Goal: Transaction & Acquisition: Purchase product/service

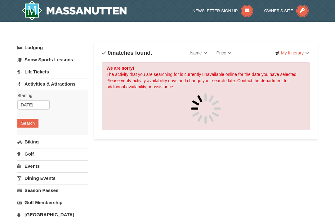
click at [58, 86] on link "Activities & Attractions" at bounding box center [52, 83] width 71 height 11
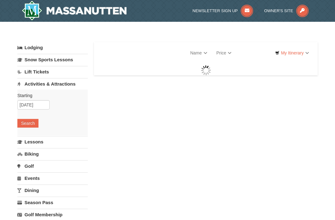
select select "9"
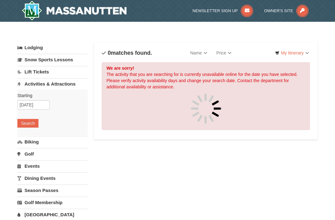
click at [202, 55] on link "Name" at bounding box center [199, 53] width 26 height 12
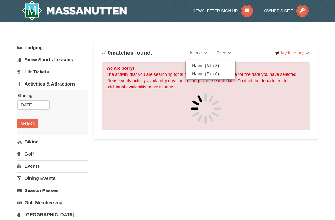
click at [30, 127] on div at bounding box center [167, 110] width 335 height 220
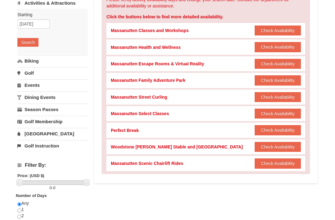
scroll to position [81, 0]
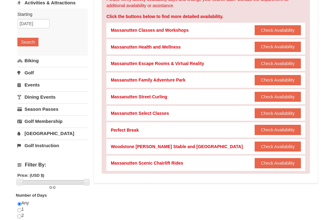
click at [283, 163] on button "Check Availability" at bounding box center [278, 163] width 46 height 10
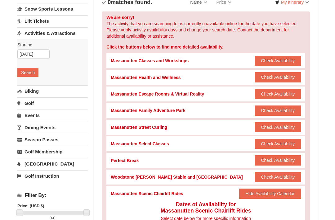
scroll to position [50, 0]
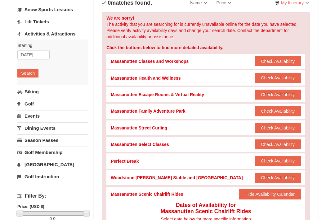
click at [36, 118] on link "Events" at bounding box center [52, 115] width 71 height 11
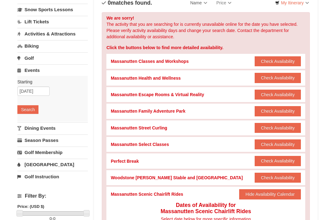
click at [31, 109] on button "Search" at bounding box center [27, 109] width 21 height 9
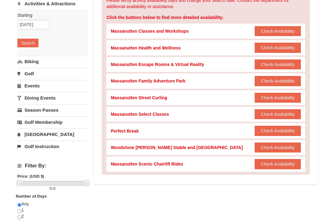
scroll to position [79, 0]
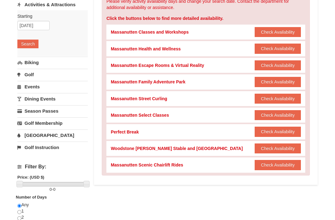
click at [287, 146] on button "Check Availability" at bounding box center [278, 148] width 46 height 10
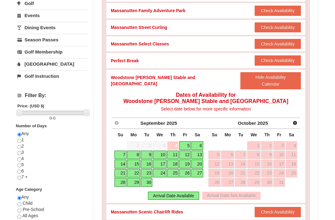
scroll to position [147, 0]
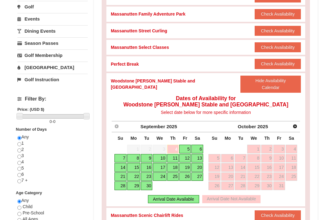
click at [188, 144] on link "5" at bounding box center [185, 148] width 11 height 9
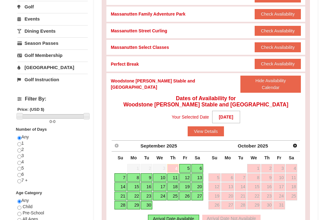
click at [209, 126] on button "View Details" at bounding box center [206, 131] width 36 height 10
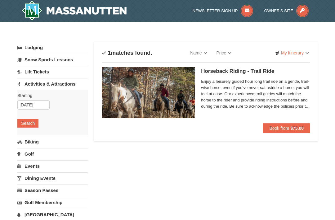
click at [288, 130] on span "Book from" at bounding box center [280, 127] width 20 height 5
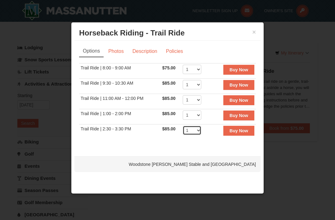
click at [199, 132] on select "1 2 3 4 5 6 7 8 9 10 11 12" at bounding box center [192, 129] width 19 height 9
select select "2"
click at [253, 32] on button "×" at bounding box center [255, 32] width 4 height 6
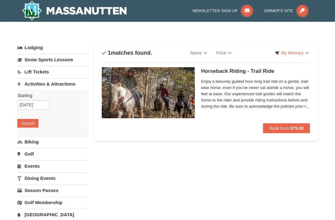
click at [289, 125] on button "Book from $75.00" at bounding box center [286, 128] width 47 height 10
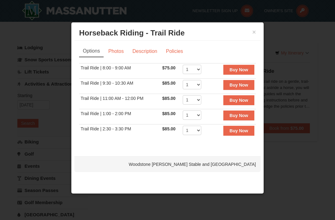
click at [256, 29] on button "×" at bounding box center [255, 32] width 4 height 6
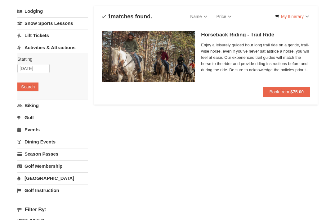
scroll to position [36, 0]
click at [277, 92] on span "Book from" at bounding box center [280, 91] width 20 height 5
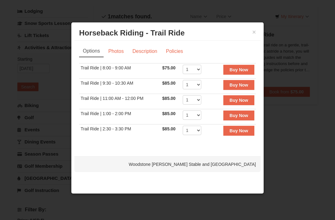
click at [91, 57] on link "Options" at bounding box center [91, 51] width 25 height 12
click at [255, 35] on button "×" at bounding box center [255, 32] width 4 height 6
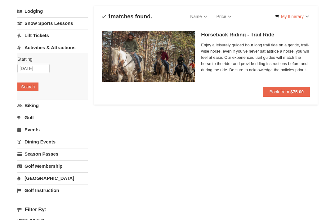
click at [31, 88] on button "Search" at bounding box center [27, 86] width 21 height 9
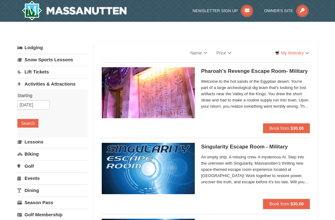
select select "9"
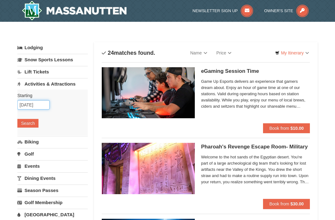
click at [39, 104] on input "[DATE]" at bounding box center [33, 104] width 32 height 9
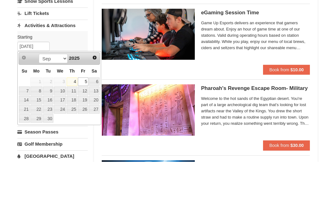
click at [75, 136] on link "4" at bounding box center [72, 140] width 11 height 9
type input "[DATE]"
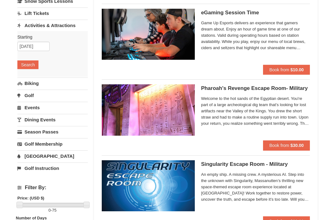
click at [30, 64] on button "Search" at bounding box center [27, 64] width 21 height 9
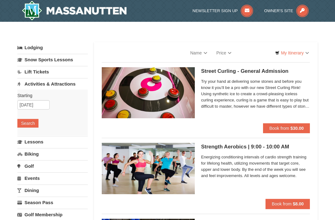
select select "9"
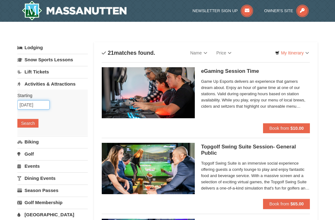
click at [38, 103] on input "[DATE]" at bounding box center [33, 104] width 32 height 9
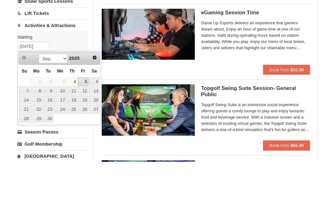
click at [87, 136] on link "5" at bounding box center [83, 140] width 11 height 9
type input "[DATE]"
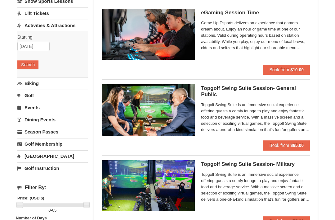
click at [31, 65] on button "Search" at bounding box center [27, 64] width 21 height 9
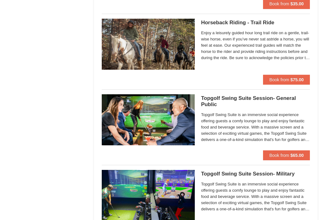
scroll to position [729, 0]
click at [291, 80] on strong "$75.00" at bounding box center [297, 79] width 13 height 5
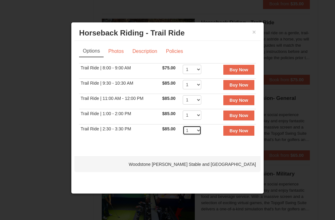
click at [200, 132] on select "1 2 3 4 5 6 7 8 9 10 11 12" at bounding box center [192, 129] width 19 height 9
select select "2"
click at [246, 133] on strong "Buy Now" at bounding box center [239, 130] width 19 height 5
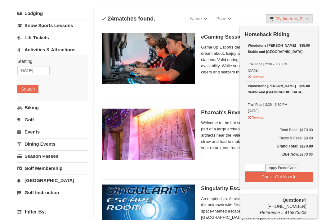
scroll to position [40, 0]
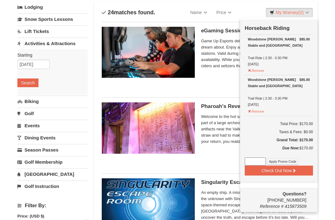
click at [299, 169] on button "Check Out Now" at bounding box center [279, 171] width 68 height 10
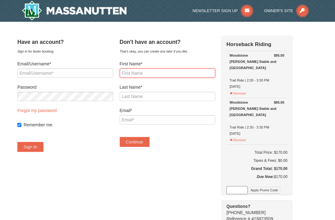
click at [133, 69] on input "First Name*" at bounding box center [168, 72] width 96 height 9
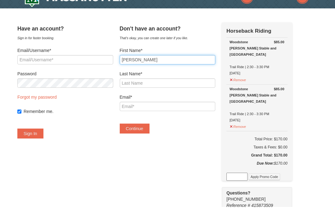
type input "Kim"
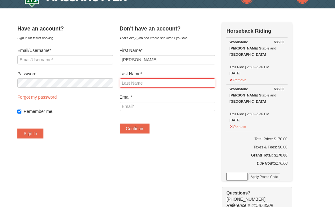
click at [132, 92] on input "Last Name*" at bounding box center [168, 96] width 96 height 9
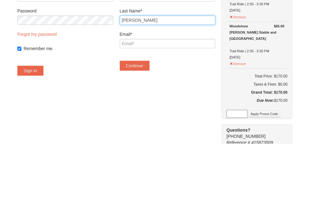
type input "Holly"
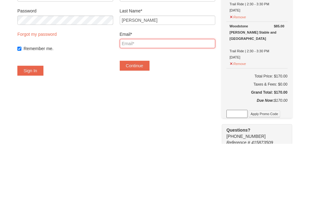
click at [133, 115] on input "Email*" at bounding box center [168, 119] width 96 height 9
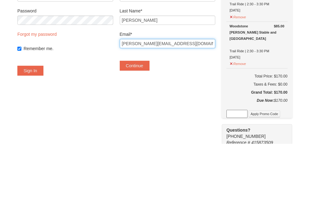
type input "Kim.holly52@yahoo.com"
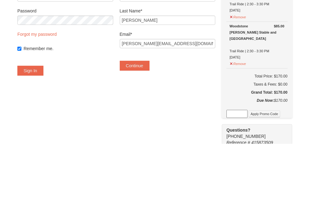
click at [138, 137] on button "Continue" at bounding box center [135, 142] width 30 height 10
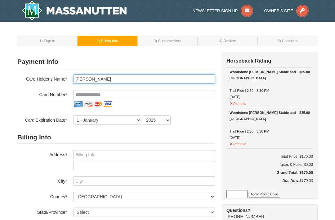
click at [108, 81] on input "Kim Holly" at bounding box center [144, 78] width 142 height 9
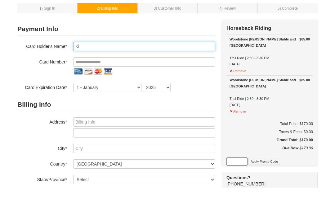
type input "K"
type input "McFadden Tilghman"
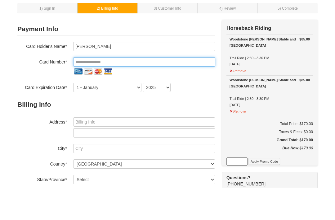
click at [80, 90] on input "tel" at bounding box center [144, 94] width 142 height 9
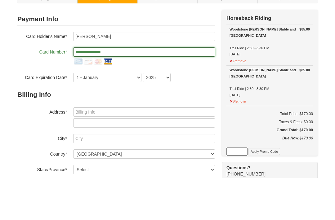
type input "**********"
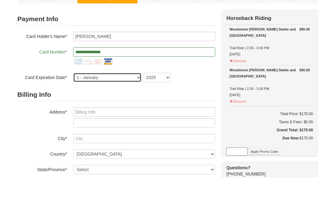
click at [135, 115] on select "1 - January 2 - February 3 - March 4 - April 5 - May 6 - June 7 - July 8 - Augu…" at bounding box center [107, 119] width 68 height 9
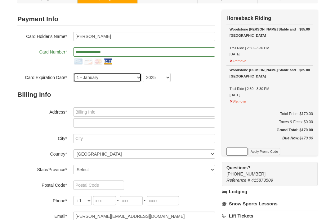
select select "5"
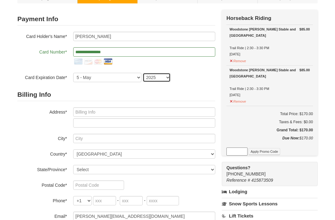
click at [166, 78] on select "2025 2026 2027 2028 2029 2030 2031 2032 2033 2034" at bounding box center [157, 77] width 28 height 9
select select "2028"
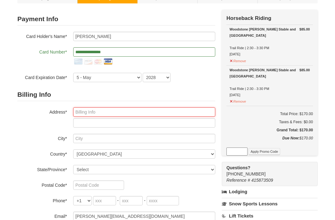
click at [85, 111] on input "text" at bounding box center [144, 111] width 142 height 9
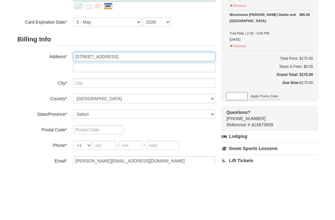
type input "220 Wheatfield Way"
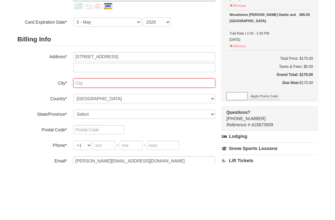
click at [91, 134] on input "text" at bounding box center [144, 138] width 142 height 9
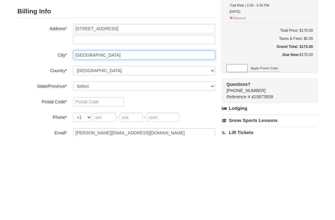
type input "York"
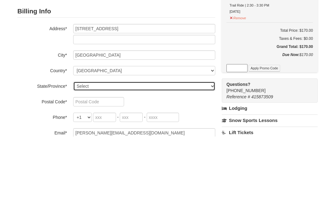
click at [103, 165] on select "Select Alabama Alaska American Samoa Arizona Arkansas California Colorado Conne…" at bounding box center [144, 169] width 142 height 9
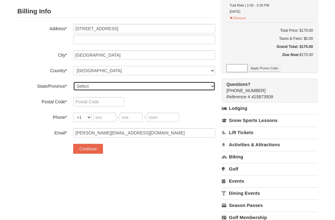
select select "PA"
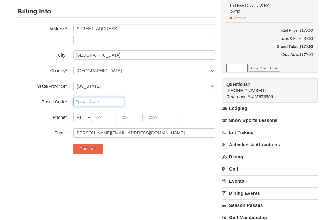
click at [93, 102] on input "text" at bounding box center [98, 101] width 51 height 9
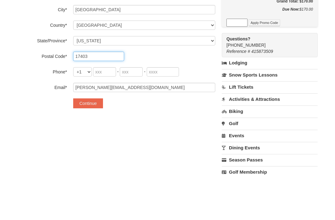
type input "17403"
click at [82, 112] on select "+1 +20 +212 +213 +216 +218 +220 +221 +222 +223 +224 +225 +226 +227 +228 +229 +2…" at bounding box center [82, 116] width 19 height 9
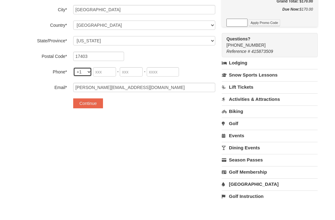
select select "41"
click at [89, 71] on select "+1 +20 +212 +213 +216 +218 +220 +221 +222 +223 +224 +225 +226 +227 +228 +229 +2…" at bounding box center [87, 71] width 28 height 9
click at [123, 75] on input "tel" at bounding box center [137, 71] width 68 height 9
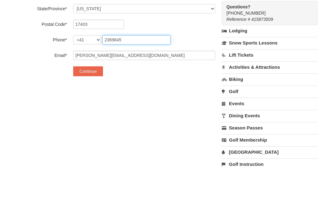
type input "2369645"
click at [91, 98] on button "Continue" at bounding box center [88, 103] width 30 height 10
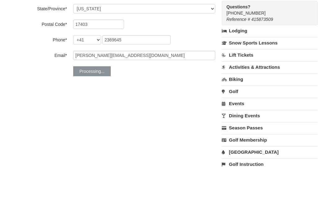
scroll to position [203, 0]
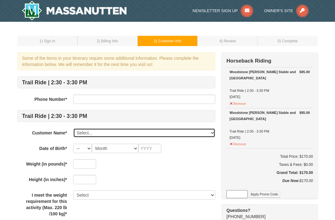
click at [94, 133] on select "Select... [PERSON_NAME] Add New..." at bounding box center [144, 132] width 142 height 9
click at [103, 129] on select "Select... [PERSON_NAME] Add New..." at bounding box center [144, 132] width 142 height 9
click at [85, 134] on select "Select... [PERSON_NAME] Add New..." at bounding box center [144, 132] width 142 height 9
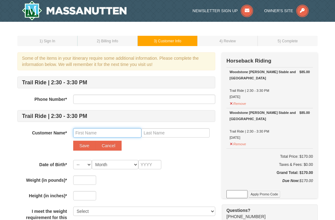
click at [103, 134] on input "text" at bounding box center [107, 132] width 68 height 9
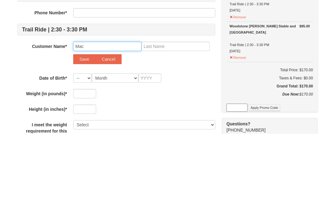
type input "Mac"
click at [162, 128] on input "text" at bounding box center [176, 132] width 68 height 9
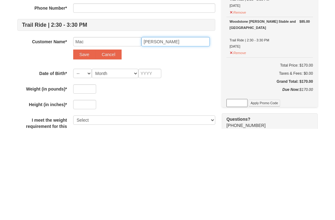
type input "[PERSON_NAME]"
click at [83, 160] on select "-- 01 02 03 04 05 06 07 08 09 10 11 12 13 14 15 16 17 18 19 20 21 22 23 24 25 2…" at bounding box center [82, 164] width 19 height 9
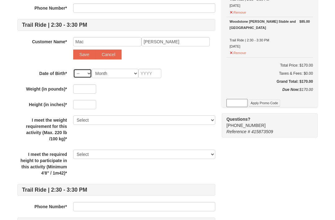
select select "09"
click at [115, 71] on select "Month January February March April May June July August September October Novem…" at bounding box center [115, 73] width 47 height 9
select select "09"
click at [155, 71] on input "text" at bounding box center [150, 73] width 23 height 9
type input "1968"
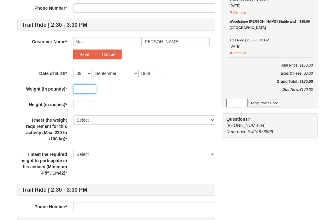
click at [83, 88] on input "text" at bounding box center [84, 88] width 23 height 9
type input "185"
click at [86, 103] on input "text" at bounding box center [84, 104] width 23 height 9
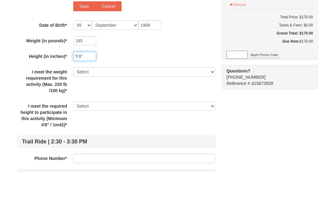
type input "5’8”"
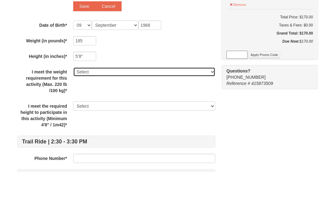
click at [99, 115] on select "Select Yes" at bounding box center [144, 119] width 142 height 9
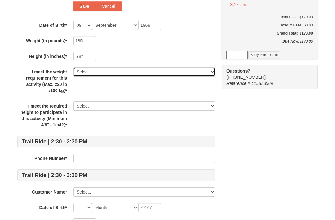
select select "Yes"
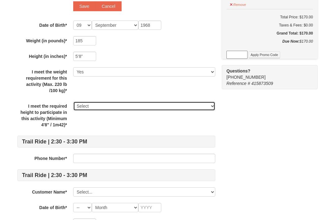
click at [88, 106] on select "Select Yes" at bounding box center [144, 105] width 142 height 9
select select "Yes"
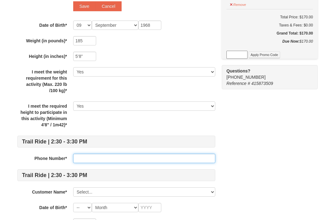
click at [94, 153] on input "text" at bounding box center [144, 157] width 142 height 9
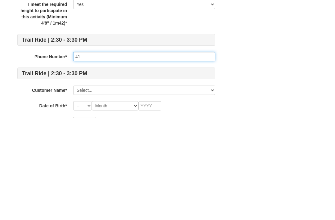
type input "4"
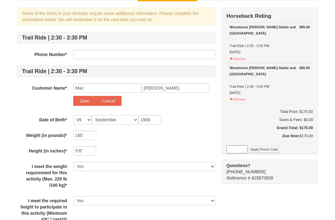
scroll to position [44, 0]
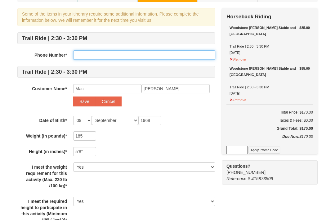
click at [87, 52] on input "text" at bounding box center [144, 54] width 142 height 9
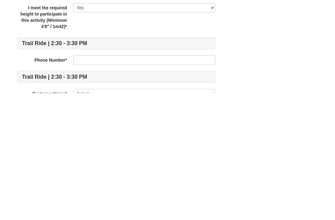
scroll to position [111, 0]
type input "4102369645"
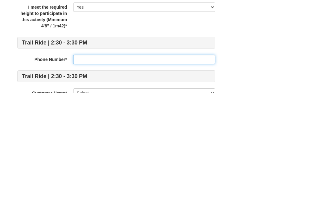
click at [79, 181] on input "text" at bounding box center [144, 185] width 142 height 9
type input "4434133039"
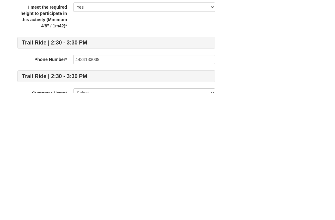
scroll to position [238, 0]
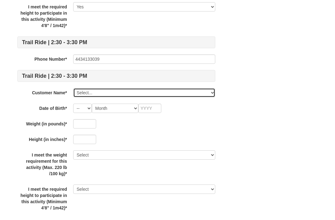
click at [211, 92] on select "Select... Kim Holly Add New..." at bounding box center [144, 92] width 142 height 9
select select "28227541"
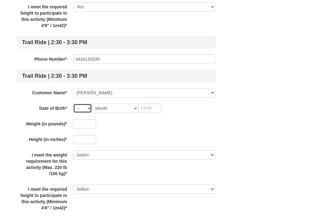
click at [90, 108] on select "-- 01 02 03 04 05 06 07 08 09 10 11 12 13 14 15 16 17 18 19 20 21 22 23 24 25 2…" at bounding box center [82, 107] width 19 height 9
select select "27"
click at [129, 111] on select "Month January February March April May June July August September October Novem…" at bounding box center [115, 107] width 47 height 9
select select "01"
click at [157, 110] on input "text" at bounding box center [150, 107] width 23 height 9
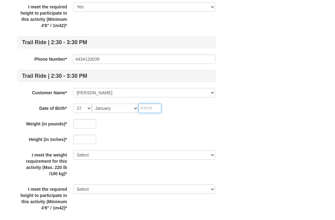
scroll to position [238, 0]
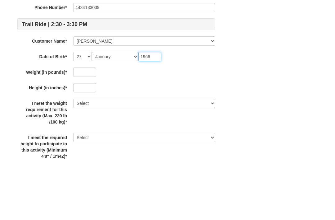
type input "1966"
click at [82, 119] on input "text" at bounding box center [84, 123] width 23 height 9
type input "205"
click at [80, 135] on input "text" at bounding box center [84, 139] width 23 height 9
type input "T"
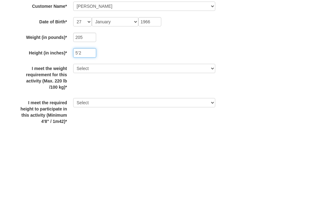
type input "5’2"
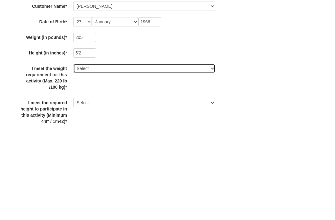
click at [201, 150] on select "Select Yes" at bounding box center [144, 154] width 142 height 9
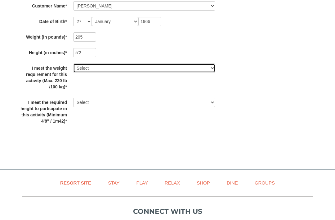
select select "Yes"
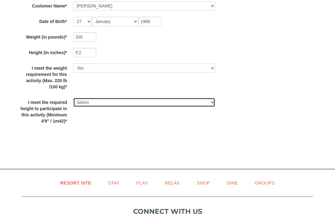
click at [200, 101] on select "Select Yes" at bounding box center [144, 102] width 142 height 9
select select "Yes"
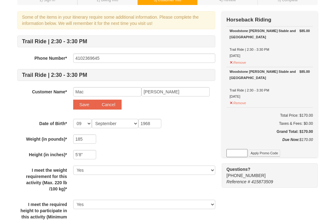
scroll to position [0, 0]
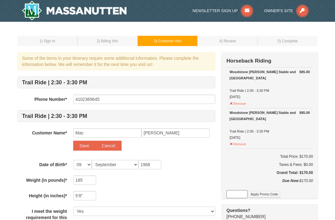
click at [81, 143] on button "Save" at bounding box center [84, 145] width 22 height 10
select select
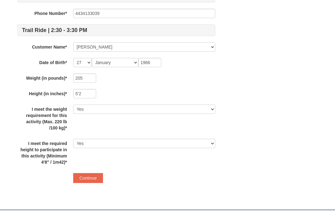
scroll to position [270, 0]
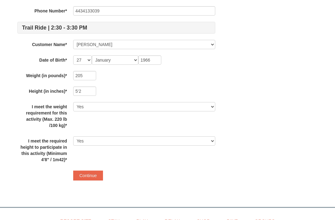
click at [90, 175] on button "Continue" at bounding box center [88, 176] width 30 height 10
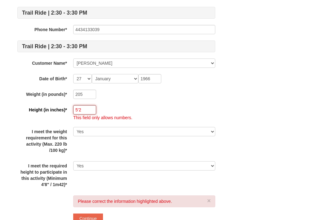
click at [94, 109] on input "5’2" at bounding box center [84, 109] width 23 height 9
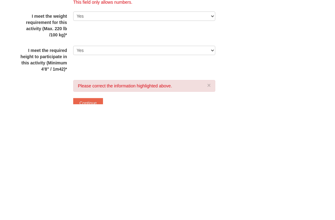
type input "52"
click at [94, 213] on button "Continue" at bounding box center [88, 218] width 30 height 10
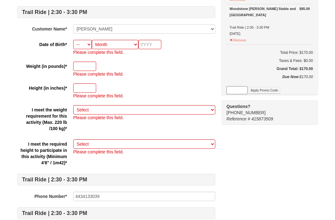
scroll to position [94, 0]
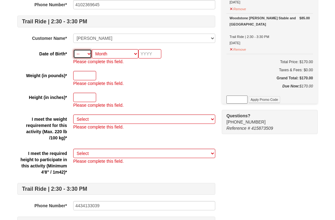
click at [86, 55] on select "-- 01 02 03 04 05 06 07 08 09 10 11 12 13 14 15 16 17 18 19 20 21 22 23 24 25 2…" at bounding box center [82, 53] width 19 height 9
click at [93, 57] on select "Month January February March April May June July August September October Novem…" at bounding box center [115, 53] width 47 height 9
click at [84, 57] on select "-- 01 02 03 04 05 06 07 08 09 10 11 12 13 14 15 16 17 18 19 20 21 22 23 24 25 2…" at bounding box center [82, 53] width 19 height 9
select select "08"
click at [127, 56] on select "Month January February March April May June July August September October Novem…" at bounding box center [115, 53] width 47 height 9
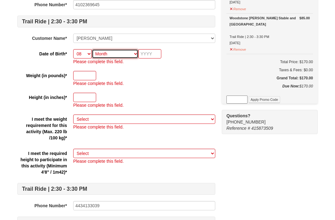
select select "09"
click at [156, 52] on input "text" at bounding box center [150, 53] width 23 height 9
type input "1968"
click at [86, 75] on input "text" at bounding box center [84, 75] width 23 height 9
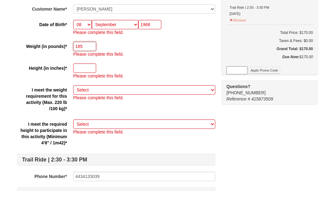
type input "185"
click at [82, 93] on input "text" at bounding box center [84, 97] width 23 height 9
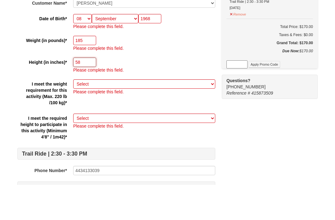
type input "58"
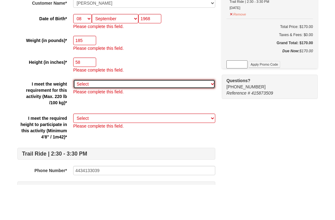
click at [145, 114] on select "Select Yes" at bounding box center [144, 118] width 142 height 9
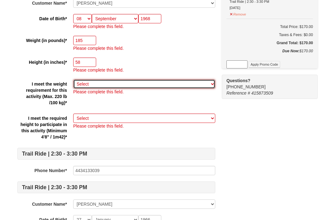
select select "Yes"
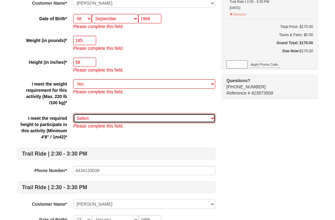
click at [131, 118] on select "Select Yes" at bounding box center [144, 117] width 142 height 9
select select "Yes"
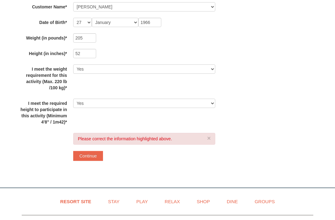
scroll to position [326, 0]
click at [90, 153] on button "Continue" at bounding box center [88, 156] width 30 height 10
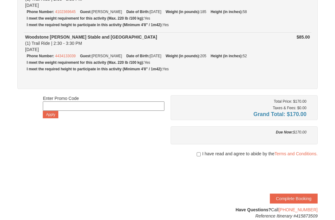
scroll to position [84, 0]
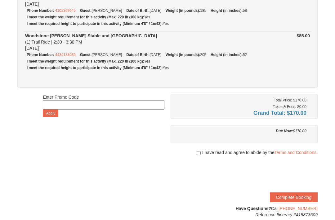
click at [301, 153] on link "Terms and Conditions." at bounding box center [296, 152] width 43 height 5
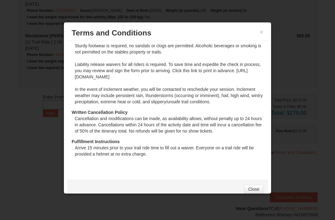
scroll to position [53, 0]
click at [258, 194] on link "Close" at bounding box center [253, 188] width 19 height 9
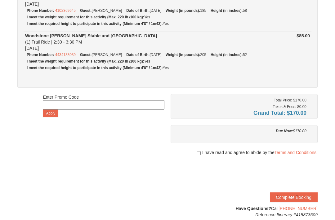
click at [199, 155] on input "checkbox" at bounding box center [199, 152] width 4 height 5
checkbox input "true"
click at [306, 195] on button "Complete Booking" at bounding box center [294, 197] width 48 height 10
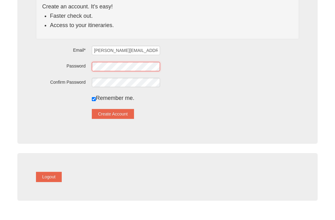
scroll to position [89, 0]
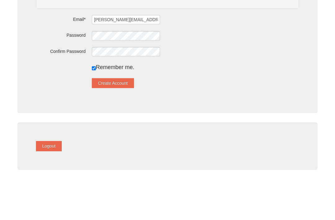
click at [125, 109] on button "Create Account" at bounding box center [113, 114] width 42 height 10
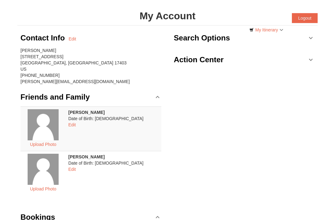
scroll to position [29, 0]
click at [74, 36] on link "Edit" at bounding box center [72, 39] width 7 height 6
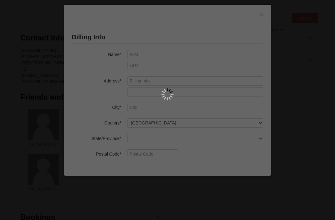
type input "Kim"
type input "Holly"
type input "220 Wheatfield Way"
type input "York"
type input "17403"
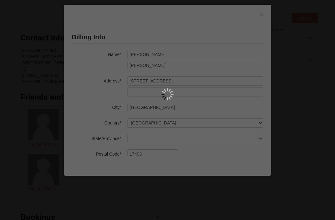
select select "41"
type input "2369645"
type input "Kim.holly52@yahoo.com"
select select "PA"
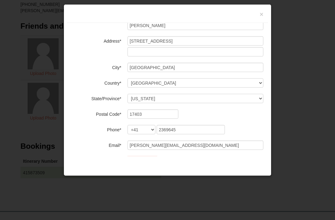
scroll to position [39, 0]
click at [184, 131] on input "2369645" at bounding box center [191, 129] width 68 height 9
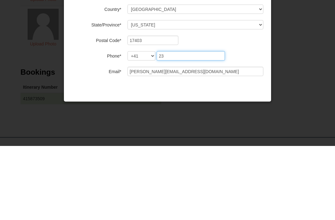
type input "2"
click at [143, 125] on select "+1 +20 +212 +213 +216 +218 +220 +221 +222 +223 +224 +225 +226 +227 +228 +229 +2…" at bounding box center [142, 129] width 28 height 9
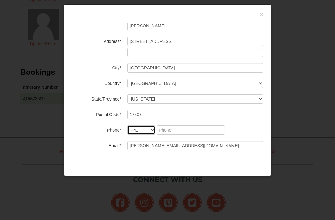
click at [145, 131] on select "+1 +20 +212 +213 +216 +218 +220 +221 +222 +223 +224 +225 +226 +227 +228 +229 +2…" at bounding box center [142, 129] width 28 height 9
click at [139, 130] on select "+1 +20 +212 +213 +216 +218 +220 +221 +222 +223 +224 +225 +226 +227 +228 +229 +2…" at bounding box center [142, 129] width 28 height 9
select select "1"
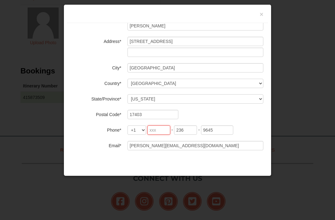
click at [160, 130] on input "tel" at bounding box center [159, 129] width 23 height 9
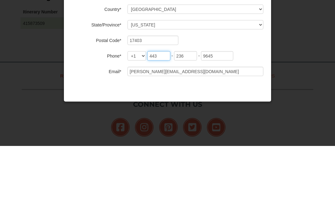
type input "443"
click at [189, 125] on input "236" at bounding box center [185, 129] width 23 height 9
type input "2"
type input "413"
click at [221, 125] on input "9645" at bounding box center [217, 129] width 32 height 9
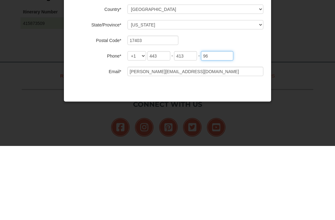
type input "9"
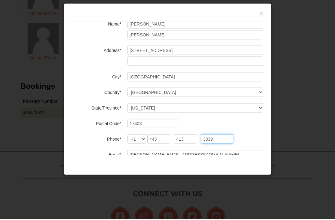
scroll to position [35, 0]
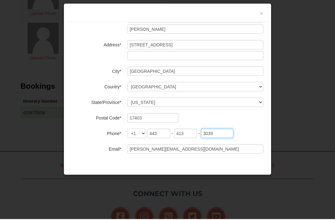
type input "3039"
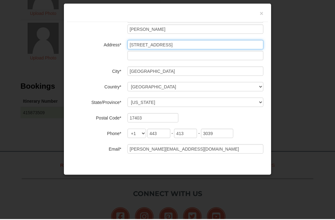
click at [185, 44] on input "220 Wheatfield Way" at bounding box center [196, 45] width 136 height 9
type input "2"
type input "6726 Campfield Road"
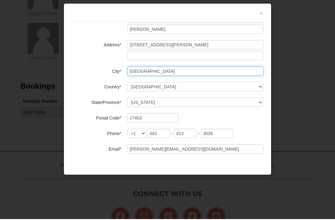
click at [152, 70] on input "York" at bounding box center [196, 71] width 136 height 9
type input "Y"
type input "Baltimore"
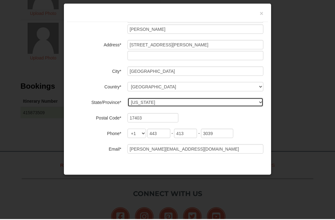
click at [170, 101] on select "Select Alabama Alaska American Samoa Arizona Arkansas California Colorado Conne…" at bounding box center [196, 102] width 136 height 9
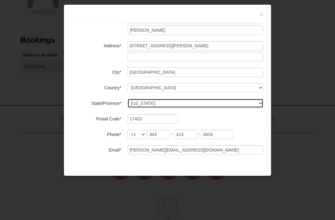
select select "MD"
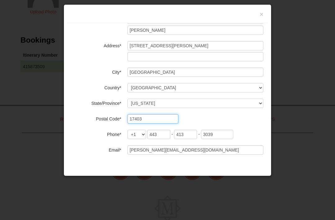
click at [155, 118] on input "17403" at bounding box center [153, 118] width 51 height 9
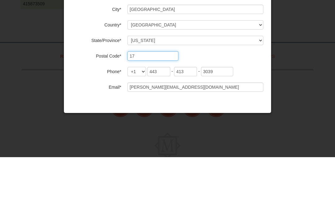
type input "1"
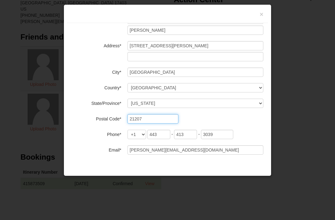
scroll to position [87, 0]
type input "21207"
click at [261, 16] on button "×" at bounding box center [262, 14] width 4 height 6
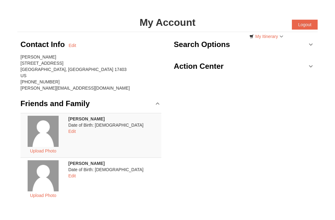
scroll to position [22, 0]
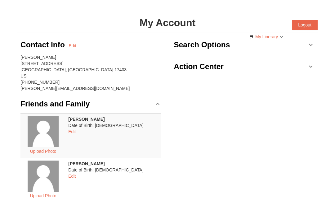
click at [74, 46] on link "Edit" at bounding box center [72, 46] width 7 height 6
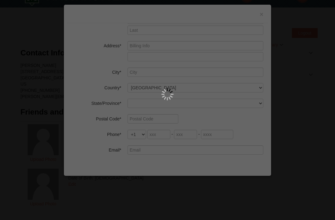
scroll to position [0, 0]
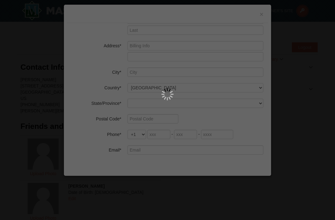
type input "Kim"
type input "Holly"
type input "220 Wheatfield Way"
type input "York"
type input "17403"
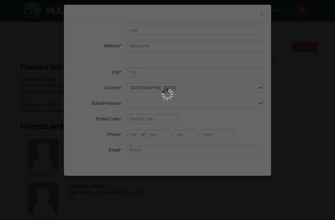
select select "41"
type input "2369645"
type input "Kim.holly52@yahoo.com"
select select "PA"
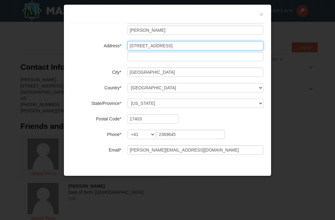
click at [180, 48] on input "220 Wheatfield Way" at bounding box center [196, 45] width 136 height 9
type input "2"
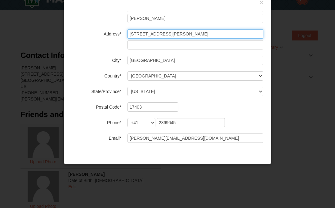
type input "6726 Campfield Road"
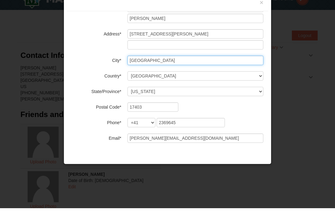
click at [155, 67] on input "York" at bounding box center [196, 71] width 136 height 9
type input "Y"
type input "Baltimore"
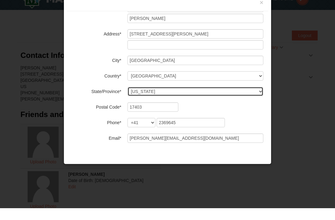
click at [153, 98] on select "Select Alabama Alaska American Samoa Arizona Arkansas California Colorado Conne…" at bounding box center [196, 102] width 136 height 9
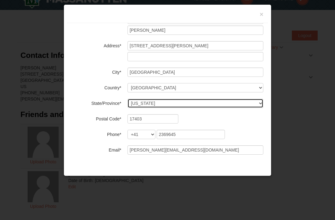
select select "MD"
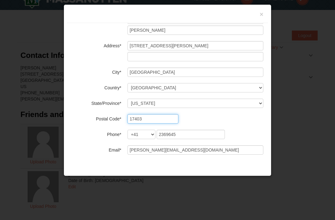
click at [152, 119] on input "17403" at bounding box center [153, 118] width 51 height 9
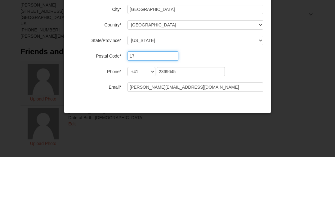
type input "1"
type input "21207"
click at [141, 130] on select "+1 +20 +212 +213 +216 +218 +220 +221 +222 +223 +224 +225 +226 +227 +228 +229 +2…" at bounding box center [142, 134] width 28 height 9
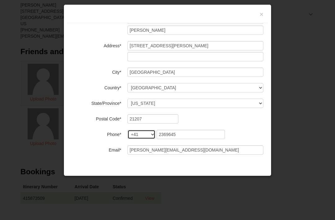
select select "1"
click at [162, 137] on input "tel" at bounding box center [159, 134] width 23 height 9
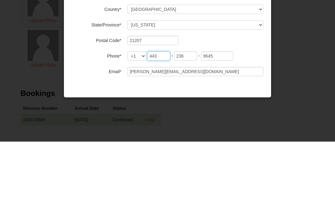
type input "443"
click at [190, 130] on input "236" at bounding box center [185, 134] width 23 height 9
type input "2"
type input "413"
click at [220, 130] on input "9645" at bounding box center [217, 134] width 32 height 9
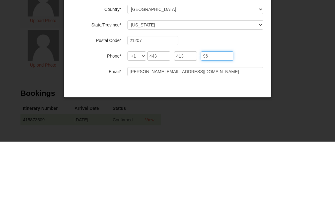
type input "9"
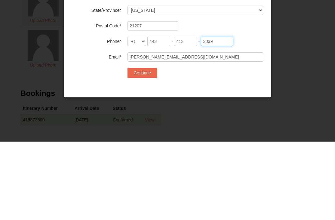
type input "3039"
click at [212, 94] on div "× Payment Info Error: No payment types available or itinerary is empty Card To …" at bounding box center [168, 89] width 208 height 171
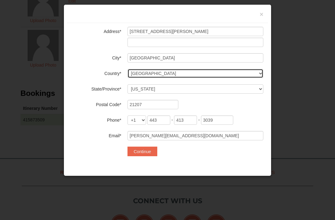
click at [148, 69] on select "----- Select ------ Afghanistan Åland Islands Albania Algeria American Samoa An…" at bounding box center [196, 73] width 136 height 9
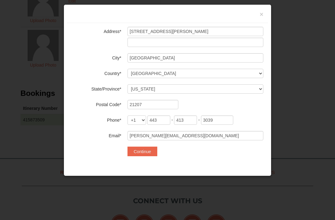
click at [149, 149] on button "Continue" at bounding box center [143, 151] width 30 height 10
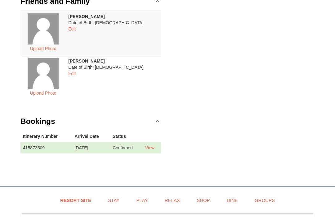
scroll to position [125, 0]
click at [153, 149] on link "View" at bounding box center [149, 147] width 9 height 5
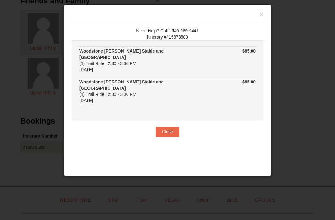
click at [162, 126] on button "Close" at bounding box center [168, 131] width 24 height 10
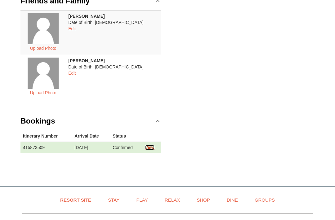
scroll to position [0, 0]
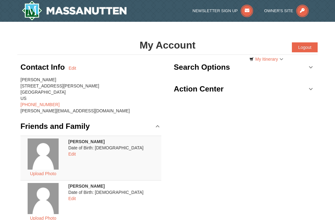
click at [306, 44] on button "Logout" at bounding box center [305, 47] width 26 height 10
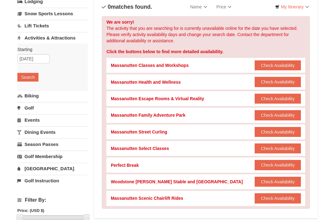
click at [193, 199] on div "Massanutten Scenic Chairlift Rides Check Availability Show Availability Calendar" at bounding box center [206, 197] width 190 height 15
click at [154, 200] on div "Massanutten Scenic Chairlift Rides Check Availability Show Availability Calendar" at bounding box center [206, 197] width 190 height 15
click at [278, 196] on button "Check Availability" at bounding box center [278, 198] width 46 height 10
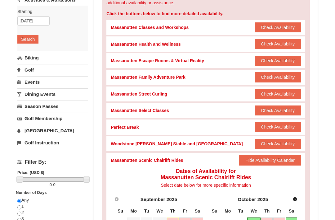
scroll to position [87, 0]
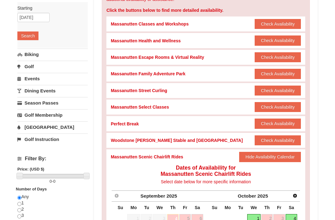
click at [156, 196] on span "September" at bounding box center [153, 195] width 25 height 5
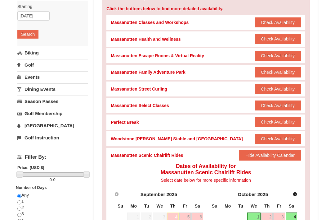
scroll to position [89, 0]
click at [188, 71] on div "Massanutten Family Adventure Park Check Availability Show Availability Calendar" at bounding box center [206, 72] width 190 height 15
click at [275, 69] on button "Check Availability" at bounding box center [278, 72] width 46 height 10
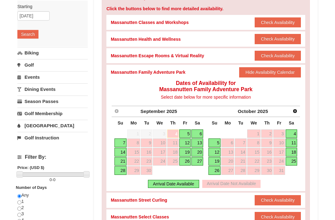
click at [184, 133] on link "5" at bounding box center [185, 133] width 11 height 9
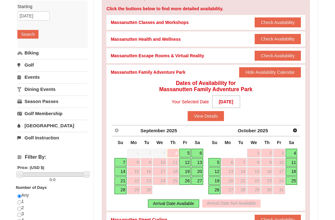
click at [207, 113] on button "View Details" at bounding box center [206, 116] width 36 height 10
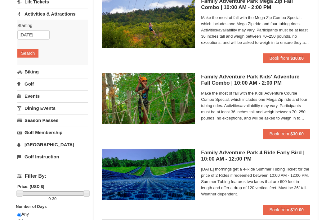
scroll to position [71, 0]
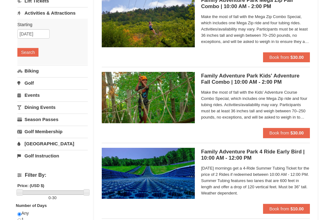
click at [36, 95] on link "Events" at bounding box center [52, 94] width 71 height 11
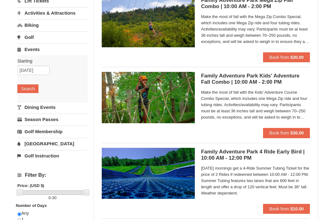
scroll to position [71, 0]
click at [30, 85] on button "Search" at bounding box center [27, 88] width 21 height 9
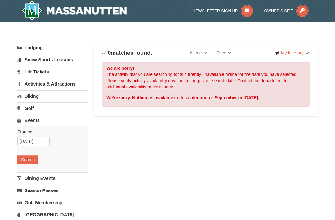
click at [60, 86] on link "Activities & Attractions" at bounding box center [52, 83] width 71 height 11
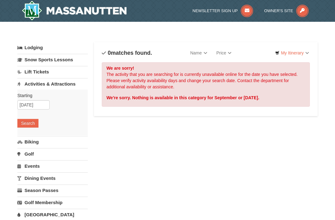
click at [27, 120] on button "Search" at bounding box center [27, 123] width 21 height 9
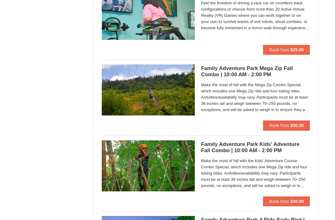
scroll to position [1138, 0]
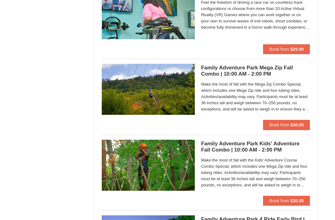
click at [285, 122] on span "Book from" at bounding box center [280, 124] width 20 height 5
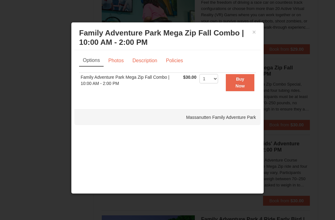
click at [147, 61] on link "Description" at bounding box center [145, 61] width 33 height 12
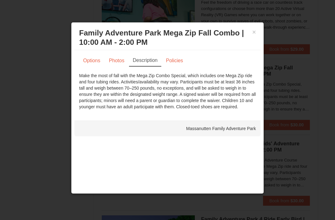
click at [253, 32] on button "×" at bounding box center [255, 32] width 4 height 6
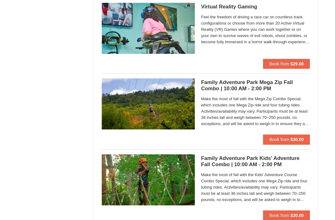
scroll to position [1123, 0]
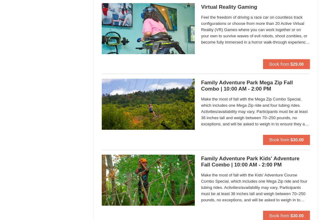
click at [290, 137] on button "Book from $30.00" at bounding box center [286, 140] width 47 height 10
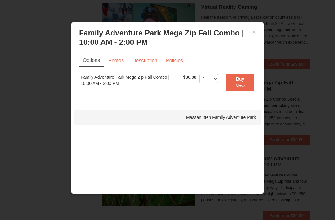
click at [240, 79] on strong "Buy Now" at bounding box center [240, 82] width 9 height 12
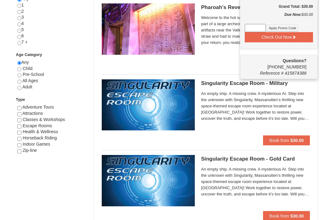
scroll to position [139, 0]
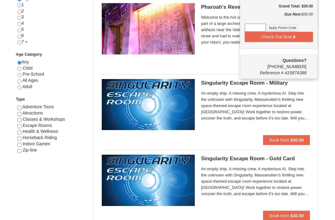
click at [20, 108] on input "checkbox" at bounding box center [19, 108] width 4 height 4
checkbox input "true"
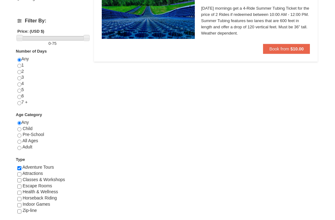
scroll to position [80, 0]
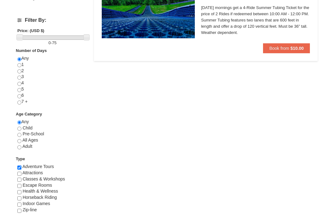
click at [17, 175] on input "checkbox" at bounding box center [19, 174] width 4 height 4
checkbox input "true"
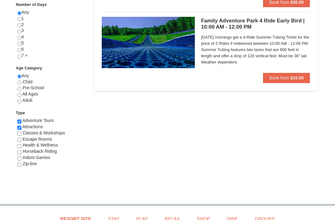
scroll to position [126, 0]
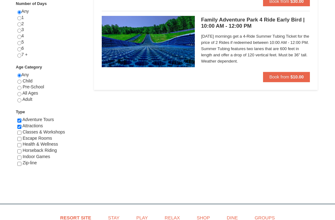
click at [18, 159] on input "checkbox" at bounding box center [19, 158] width 4 height 4
checkbox input "true"
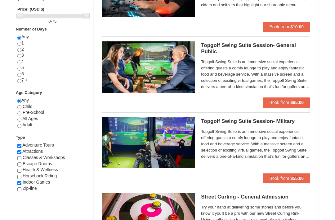
scroll to position [102, 0]
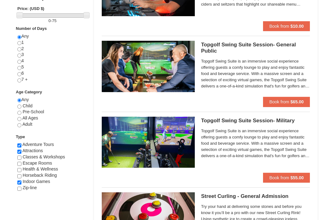
click at [15, 193] on div "× Categories List Filter My Itinerary (1) Check Out Now Zip-line $30.00 Massanu…" at bounding box center [167, 137] width 313 height 423
click at [19, 188] on input "checkbox" at bounding box center [19, 188] width 4 height 4
checkbox input "true"
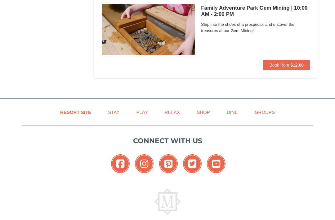
scroll to position [839, 0]
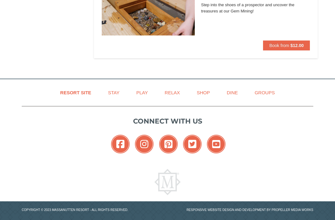
click at [148, 91] on link "Play" at bounding box center [142, 92] width 27 height 14
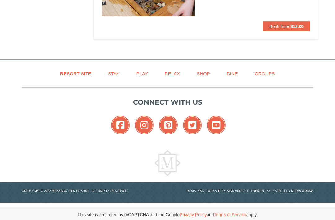
scroll to position [858, 0]
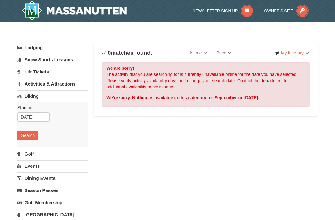
click at [56, 84] on link "Activities & Attractions" at bounding box center [52, 83] width 71 height 11
